Goal: Transaction & Acquisition: Subscribe to service/newsletter

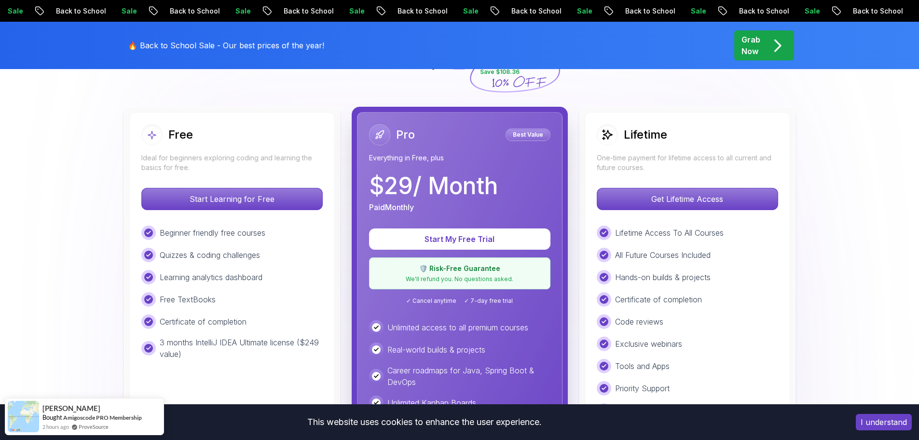
scroll to position [262, 0]
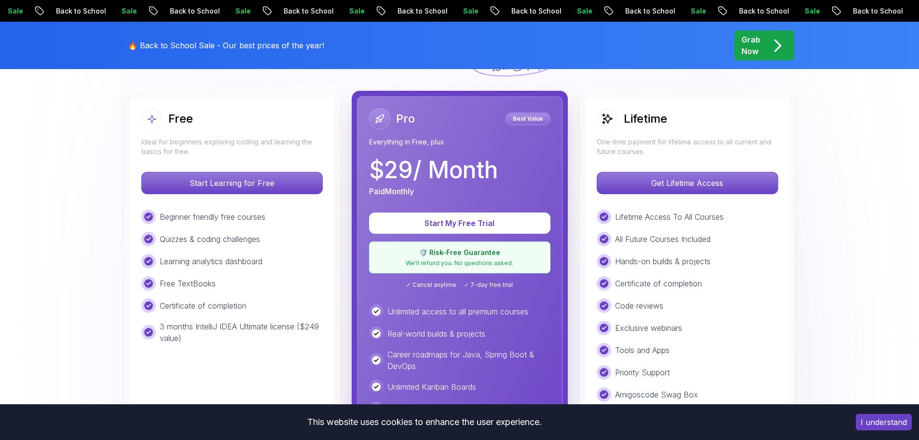
click at [482, 254] on p "🛡️ Risk-Free Guarantee" at bounding box center [460, 253] width 169 height 10
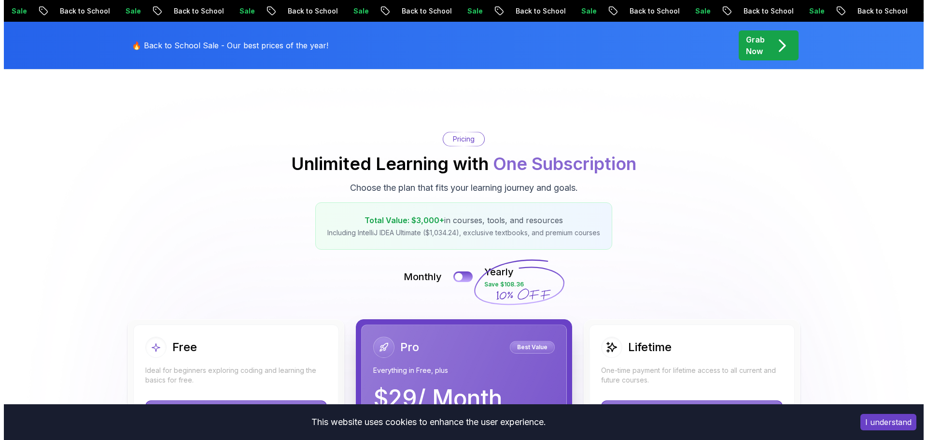
scroll to position [0, 0]
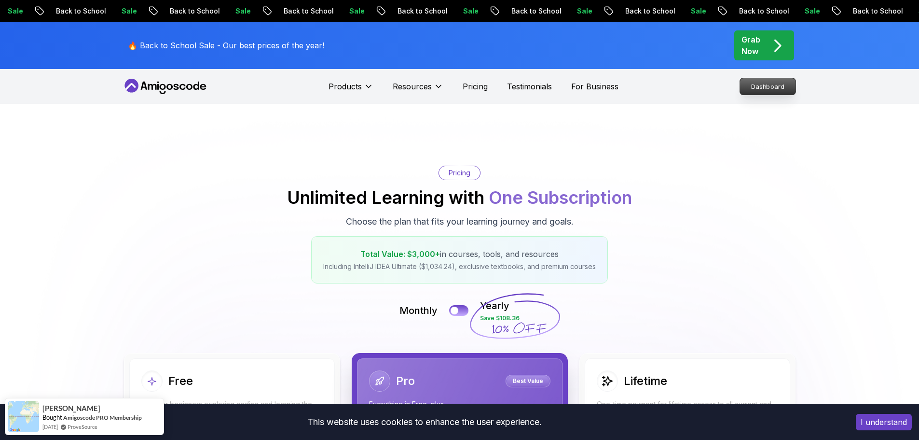
click at [766, 82] on p "Dashboard" at bounding box center [768, 86] width 56 height 16
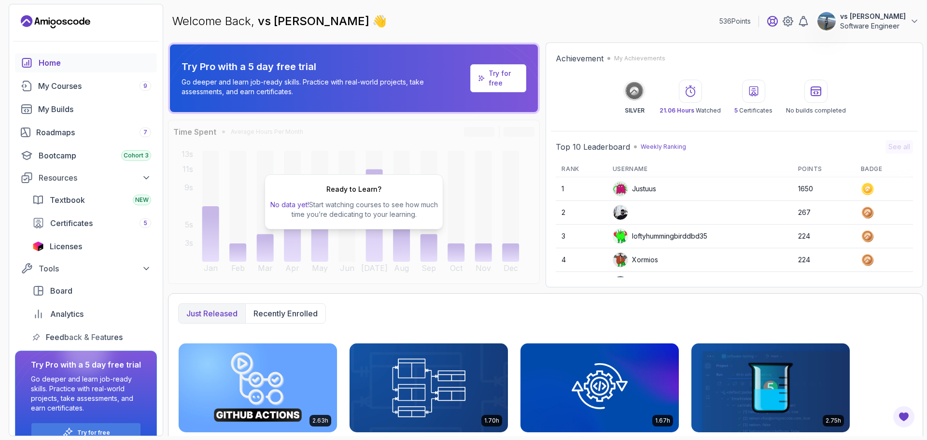
click at [776, 24] on icon at bounding box center [772, 21] width 10 height 10
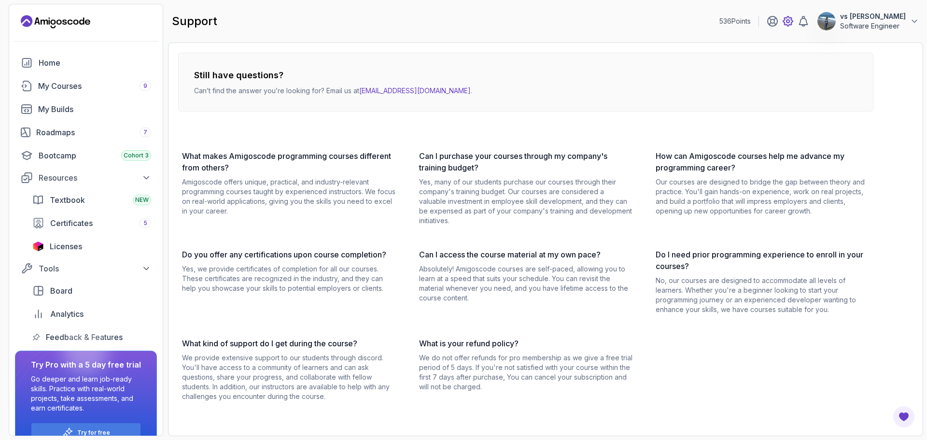
click at [793, 21] on icon at bounding box center [788, 21] width 12 height 12
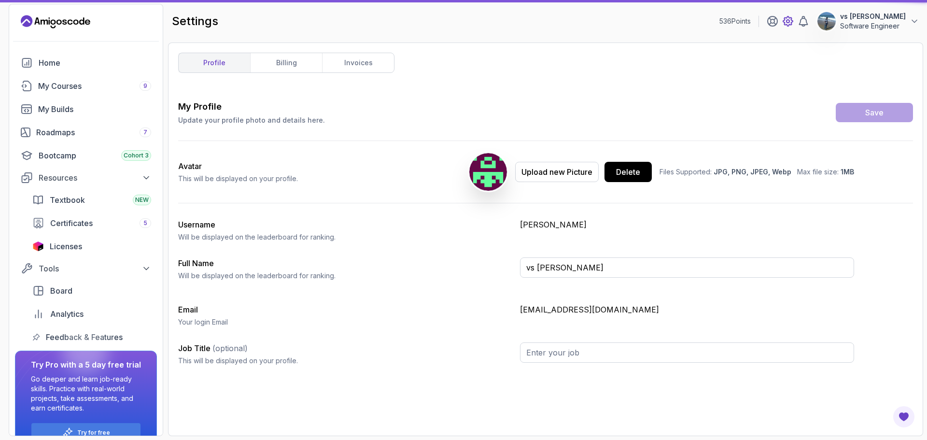
type input "Software Engineer"
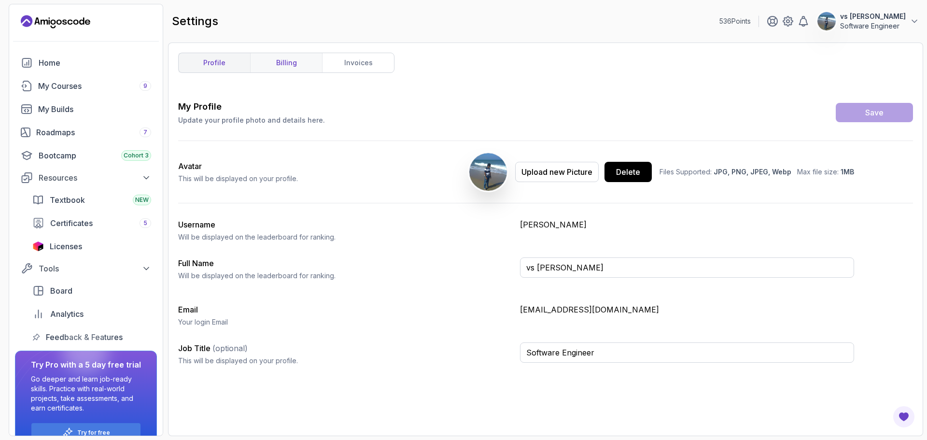
click at [267, 68] on link "billing" at bounding box center [286, 62] width 72 height 19
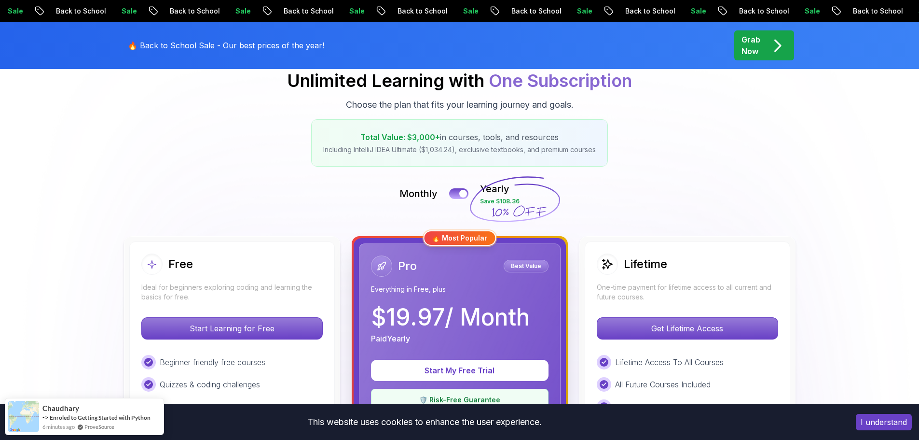
scroll to position [118, 0]
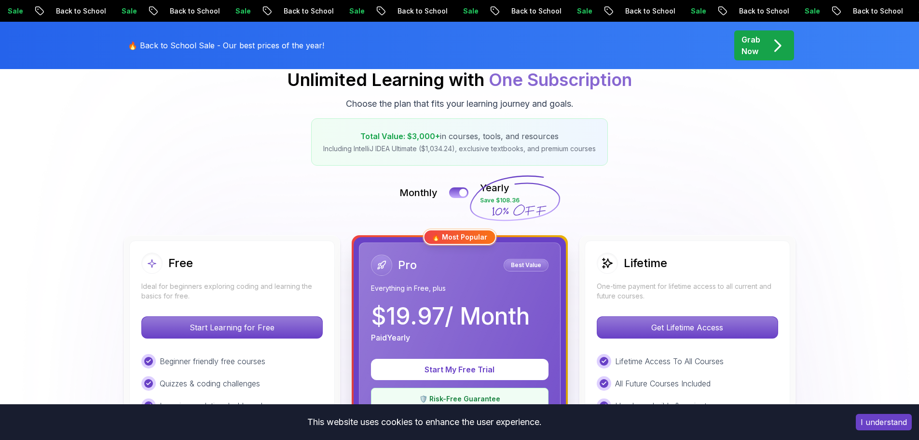
click at [469, 342] on div "Paid Yearly" at bounding box center [450, 338] width 159 height 12
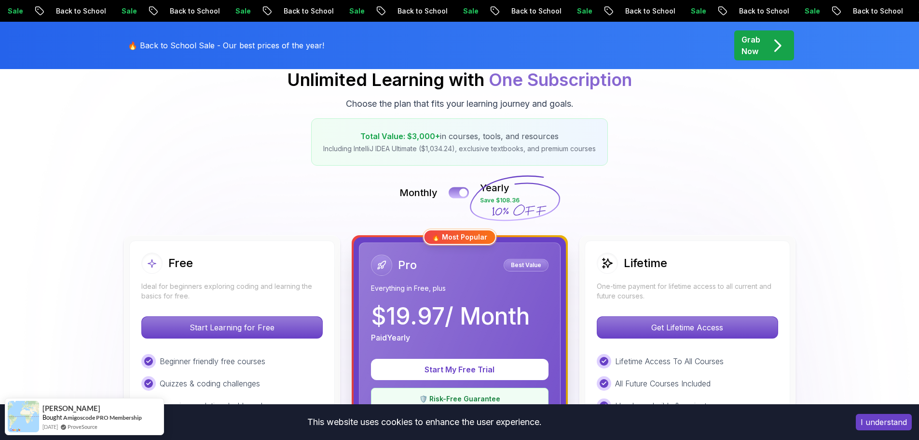
click at [455, 189] on button at bounding box center [459, 192] width 20 height 11
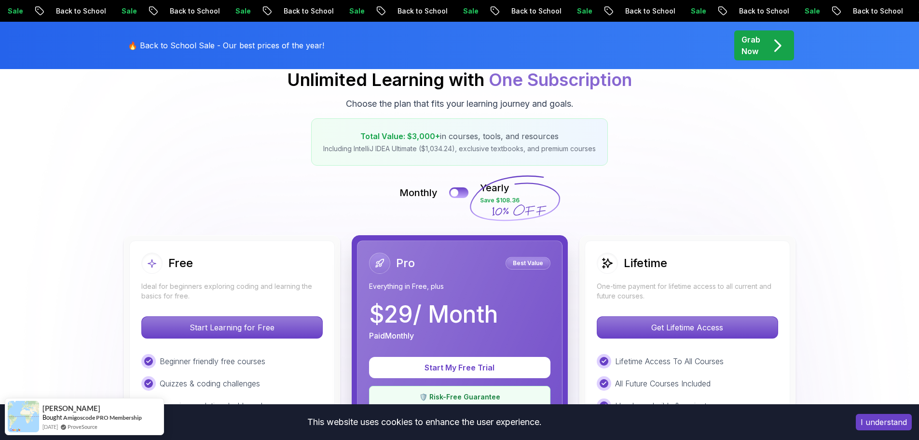
click at [371, 268] on div at bounding box center [379, 262] width 21 height 21
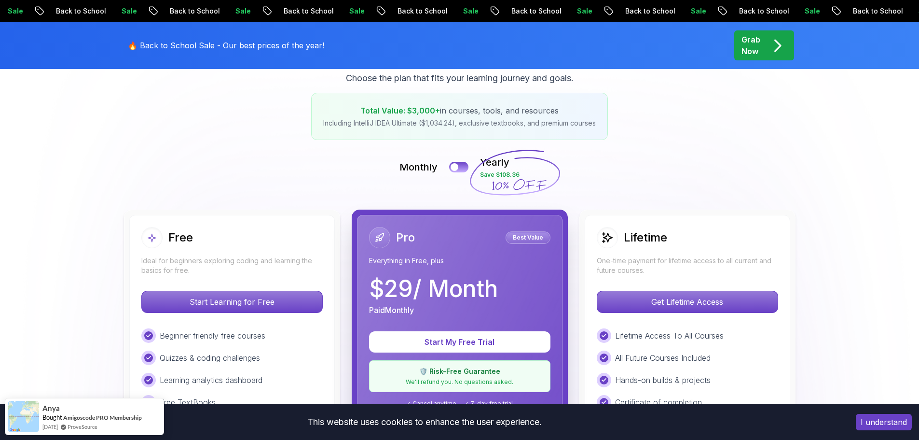
scroll to position [144, 0]
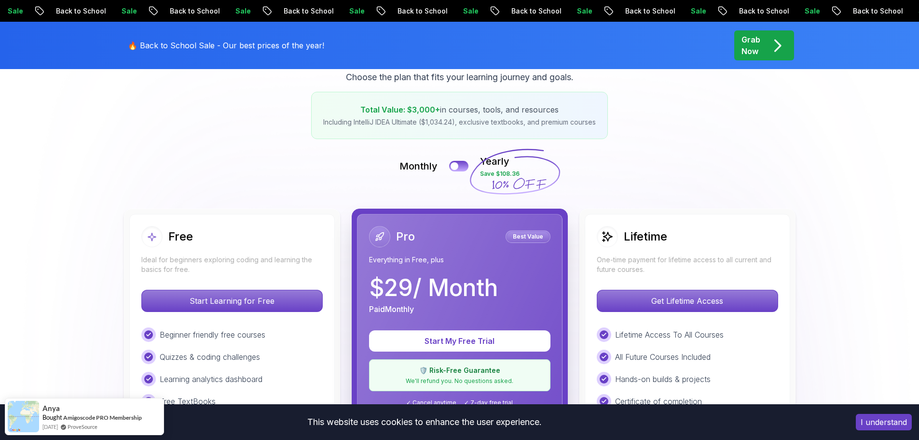
click at [770, 44] on icon "pre-order" at bounding box center [777, 45] width 19 height 19
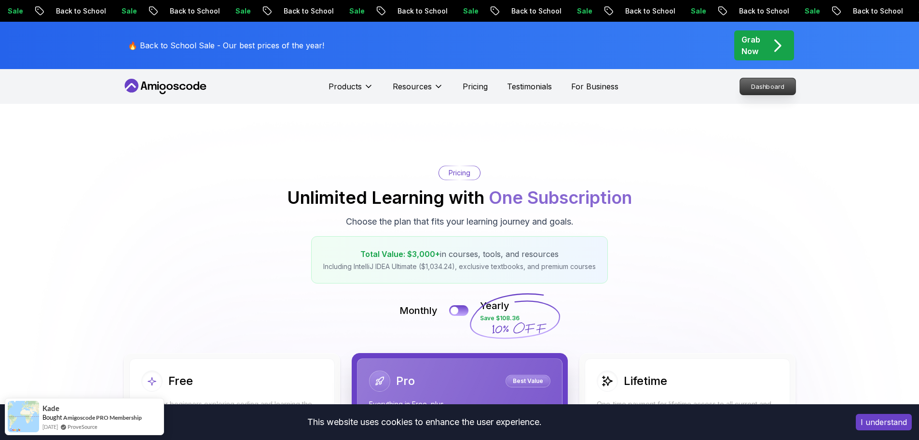
click at [763, 90] on p "Dashboard" at bounding box center [768, 86] width 56 height 16
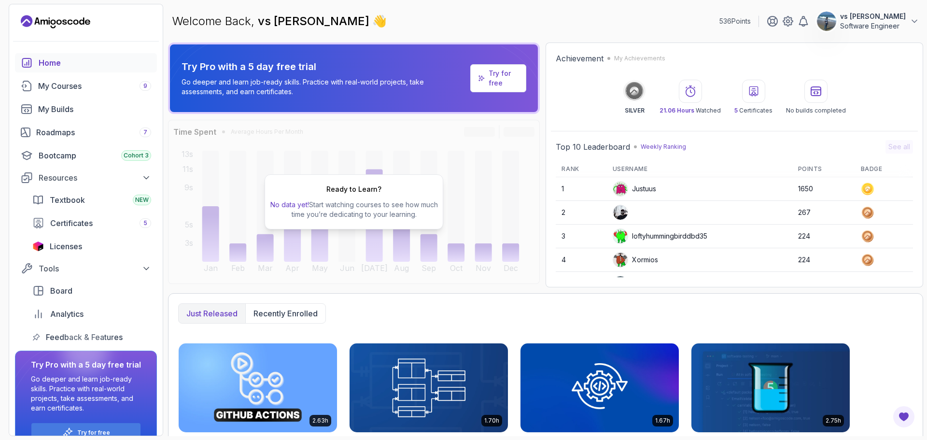
click at [836, 29] on div at bounding box center [826, 21] width 20 height 20
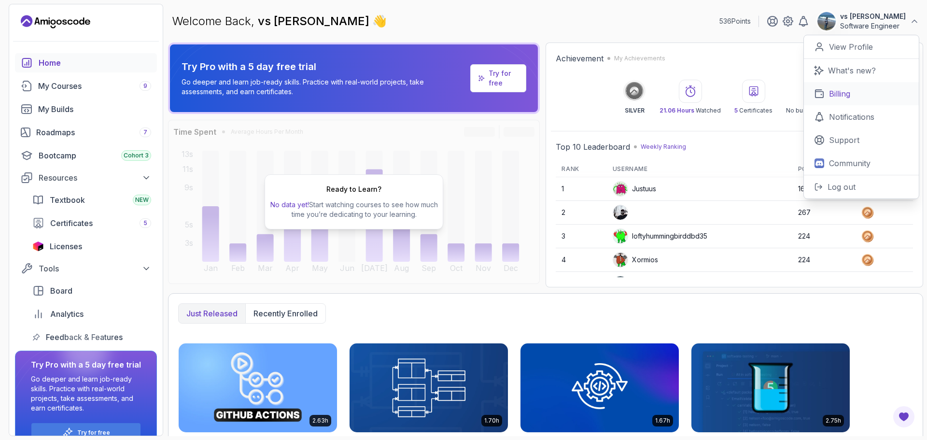
click at [843, 91] on p "Billing" at bounding box center [839, 94] width 21 height 12
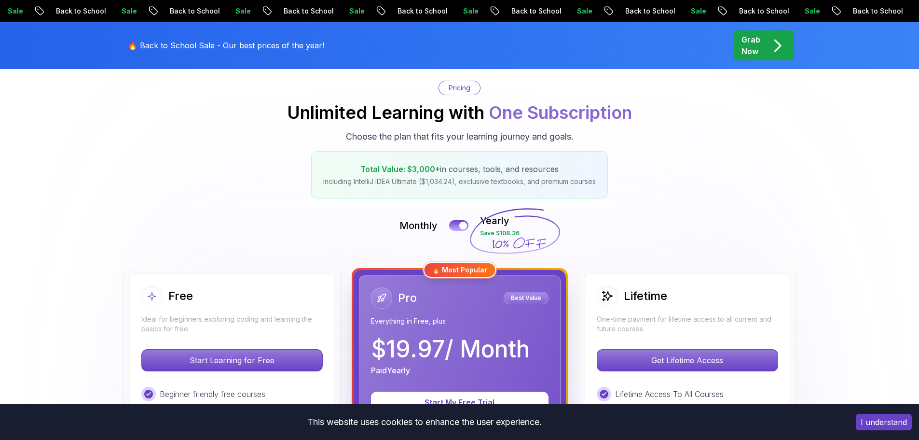
scroll to position [85, 0]
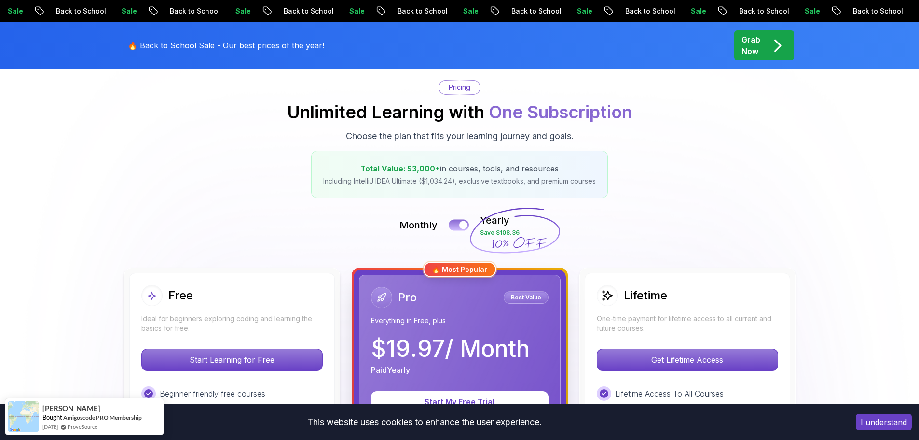
click at [460, 225] on div at bounding box center [463, 225] width 8 height 8
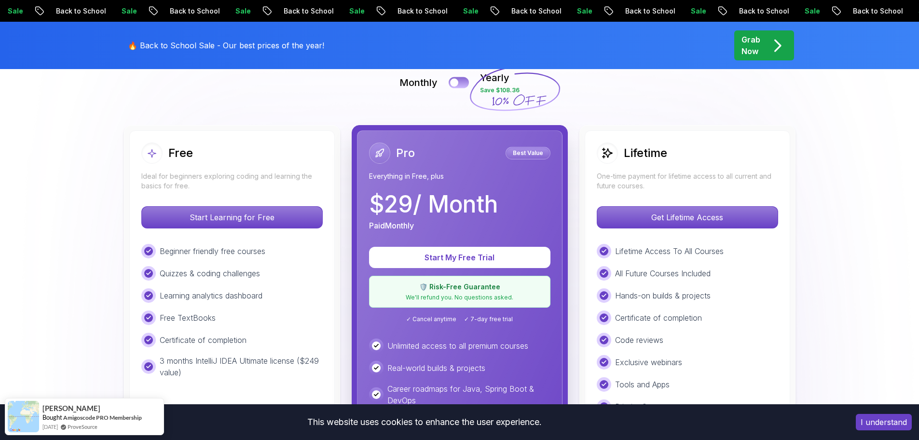
scroll to position [228, 0]
click at [462, 251] on p "Start My Free Trial" at bounding box center [460, 256] width 151 height 11
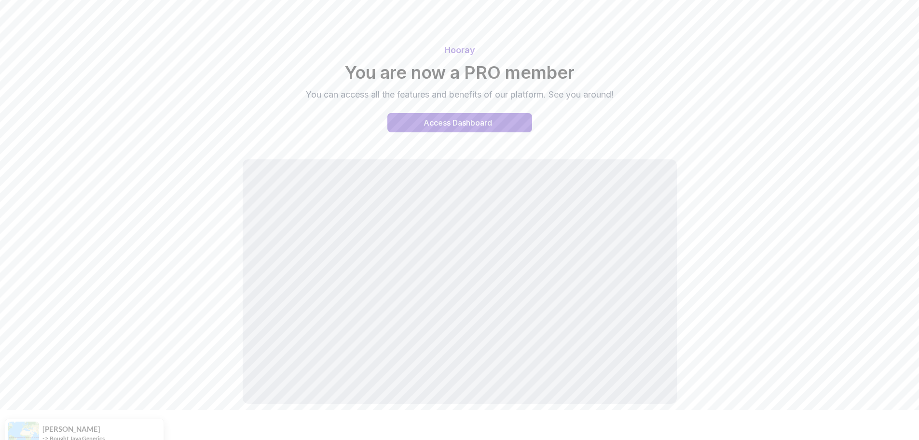
scroll to position [56, 0]
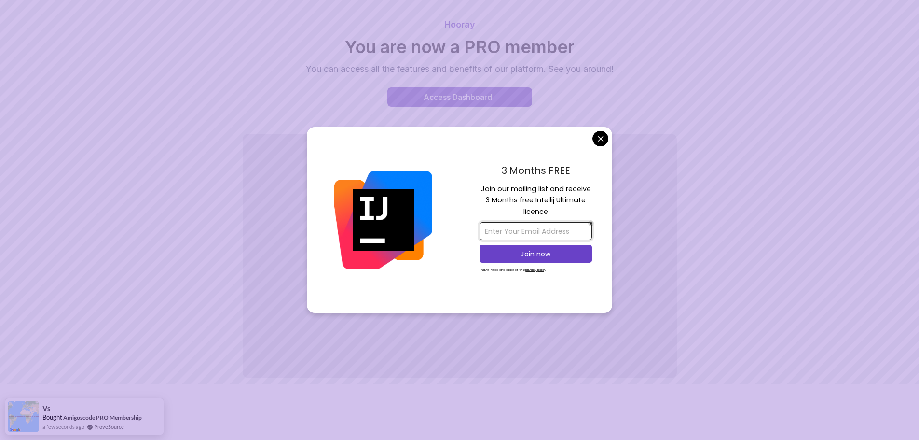
click at [542, 224] on input "email" at bounding box center [536, 231] width 112 height 18
type input "[EMAIL_ADDRESS][DOMAIN_NAME]"
click at [588, 259] on button "Join now" at bounding box center [536, 254] width 112 height 18
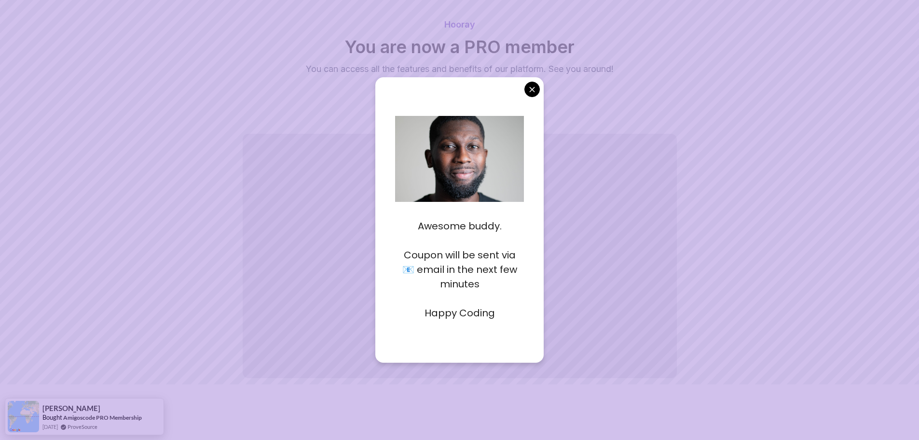
click at [536, 91] on body "Hooray You are now a PRO member You can access all the features and benefits of…" at bounding box center [459, 191] width 919 height 495
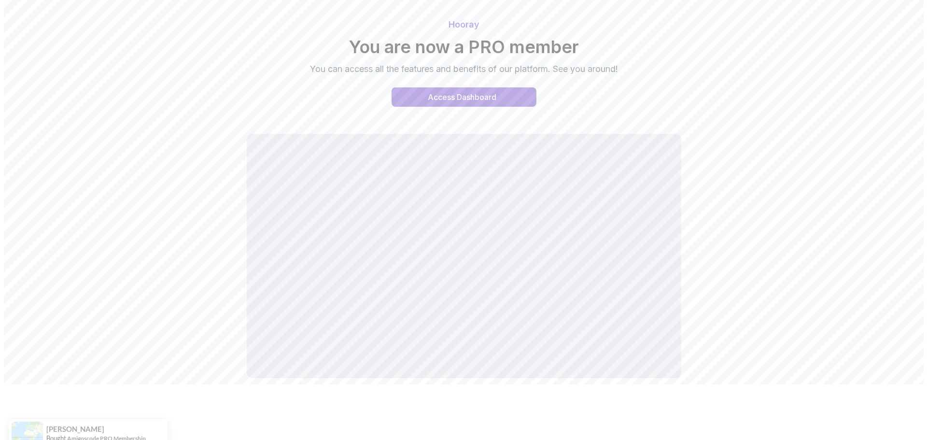
scroll to position [0, 0]
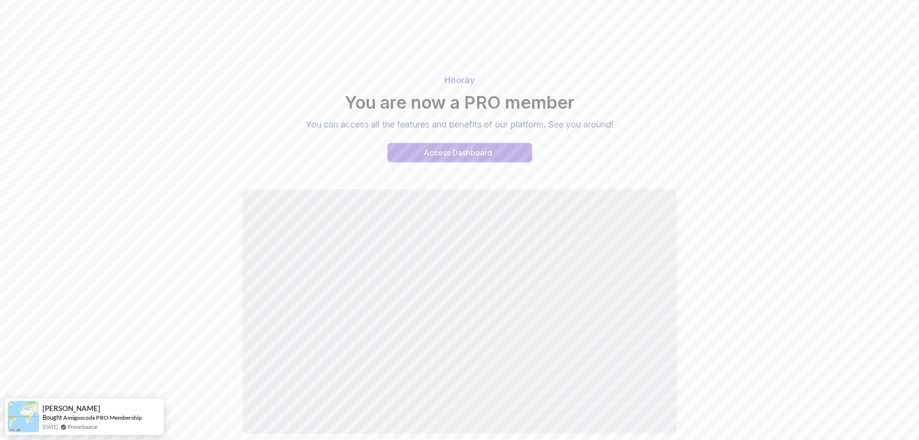
click at [472, 147] on div "Access Dashboard" at bounding box center [458, 153] width 69 height 12
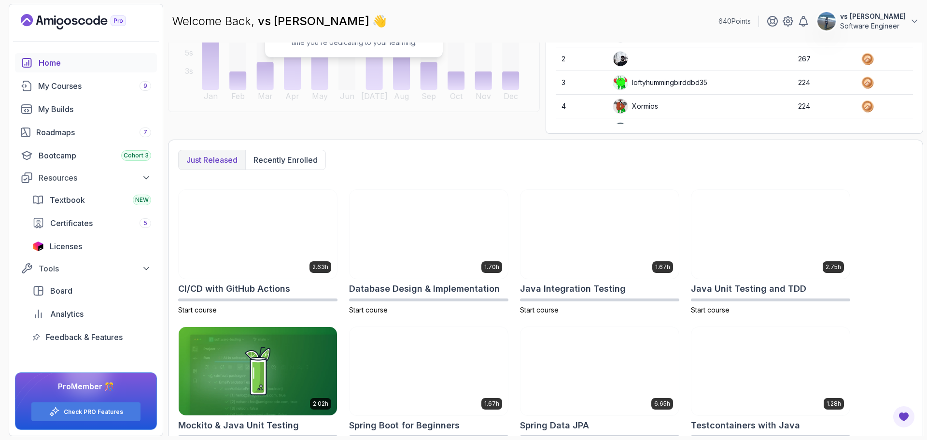
scroll to position [179, 0]
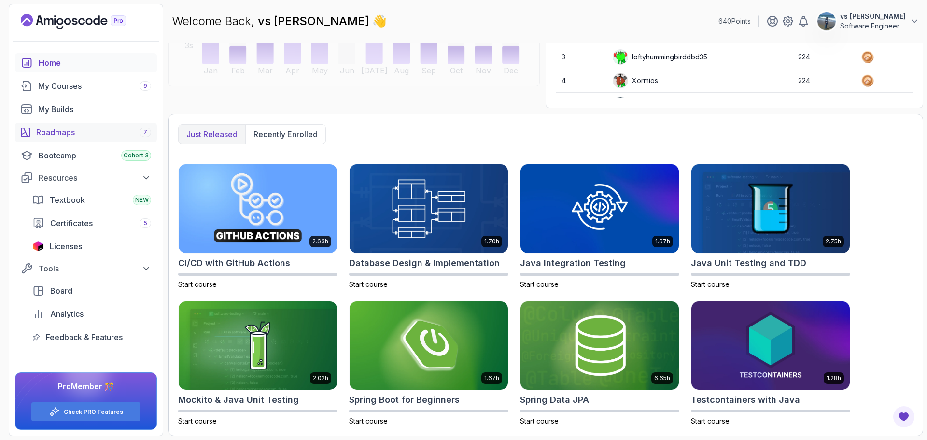
click at [67, 139] on link "Roadmaps 7" at bounding box center [86, 132] width 142 height 19
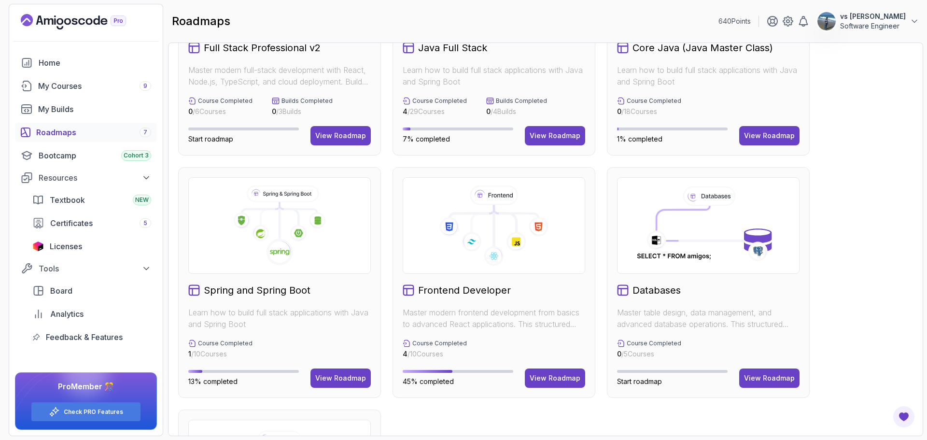
scroll to position [127, 0]
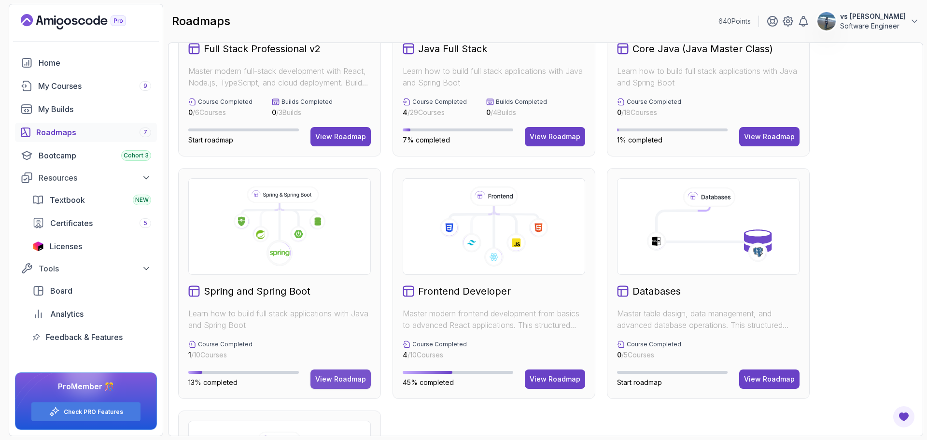
click at [319, 378] on div "View Roadmap" at bounding box center [340, 379] width 51 height 10
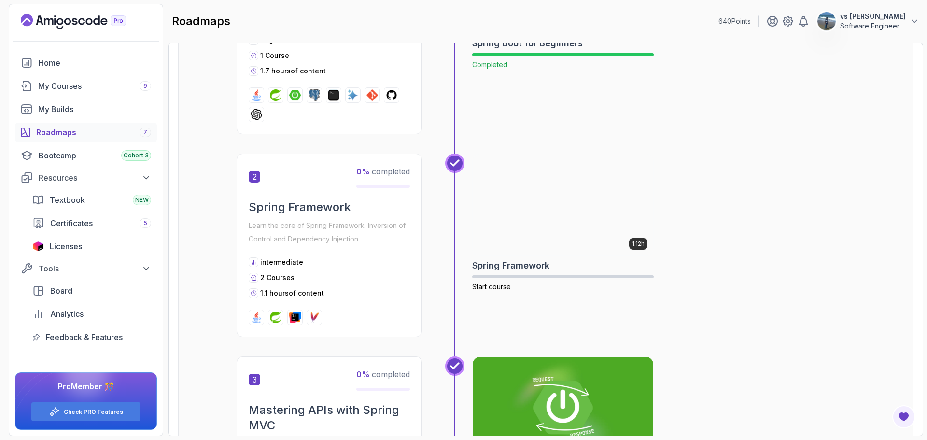
scroll to position [320, 0]
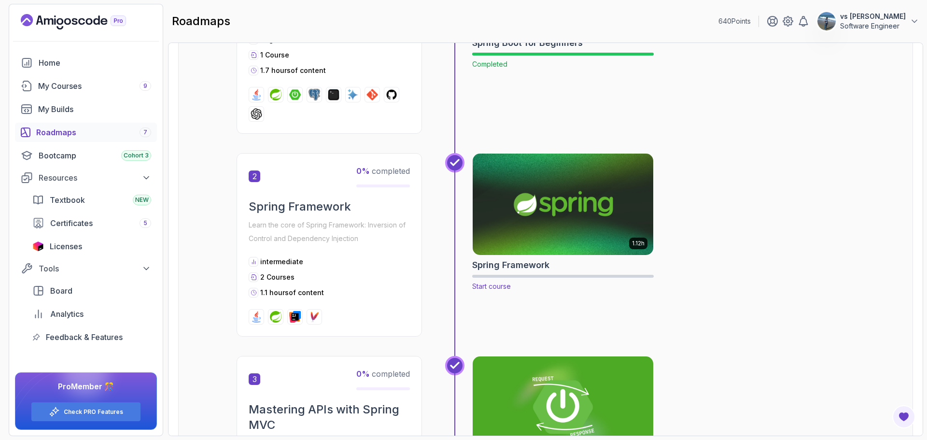
click at [568, 179] on img at bounding box center [563, 204] width 190 height 106
